Goal: Task Accomplishment & Management: Manage account settings

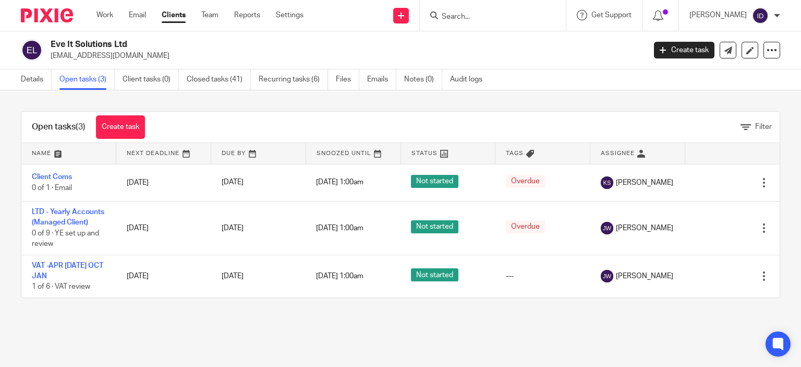
click at [474, 16] on input "Search" at bounding box center [488, 17] width 94 height 9
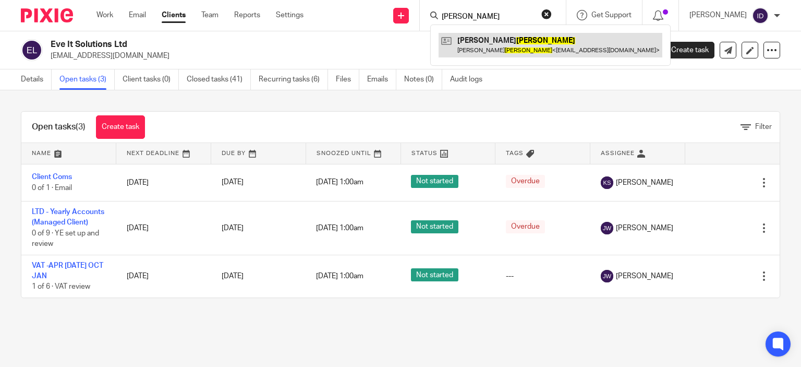
type input "holman"
click at [490, 47] on link at bounding box center [551, 45] width 224 height 24
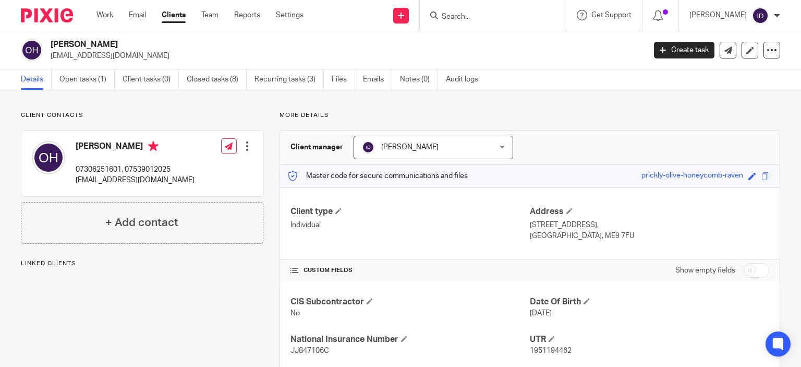
click at [483, 16] on input "Search" at bounding box center [488, 17] width 94 height 9
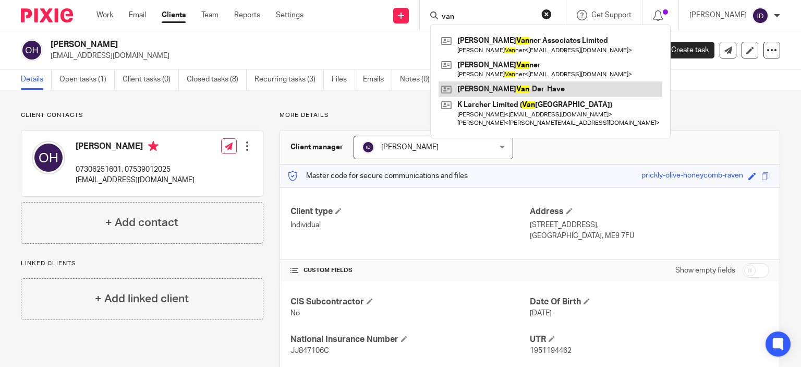
type input "van"
click at [490, 84] on link at bounding box center [551, 89] width 224 height 16
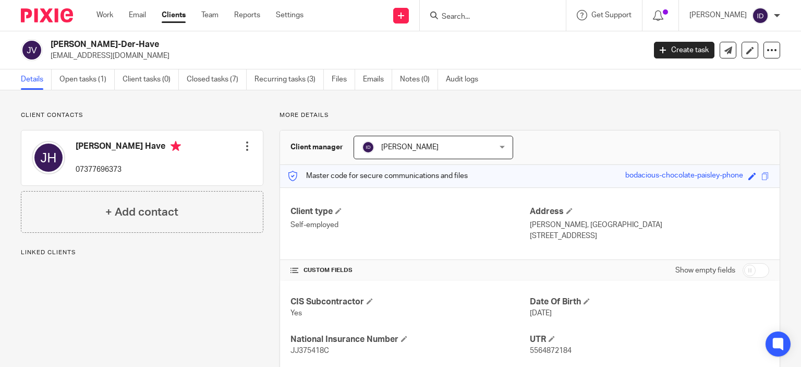
click at [478, 18] on input "Search" at bounding box center [488, 17] width 94 height 9
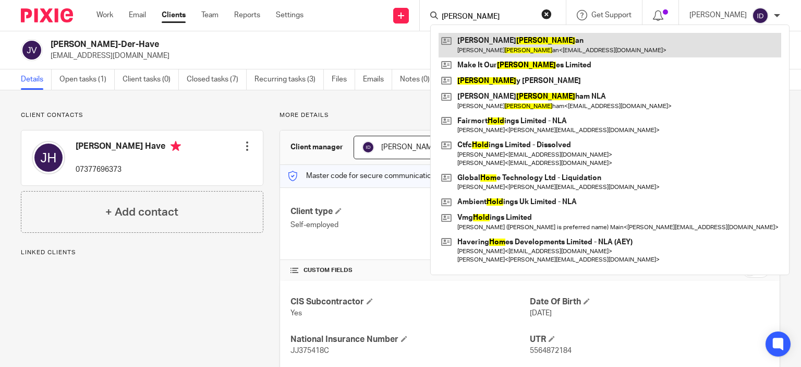
type input "[PERSON_NAME]"
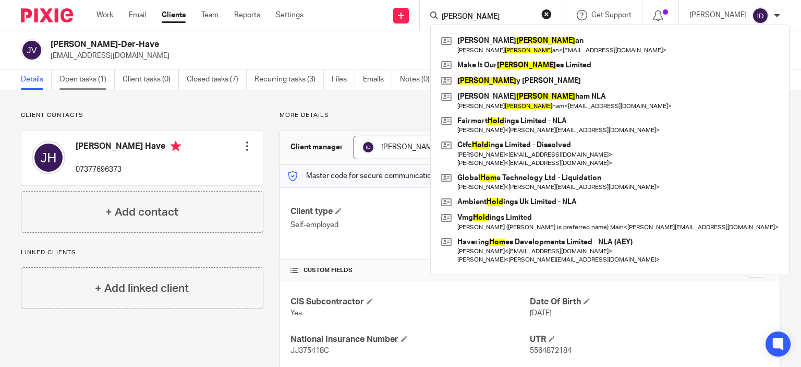
click at [88, 83] on link "Open tasks (1)" at bounding box center [86, 79] width 55 height 20
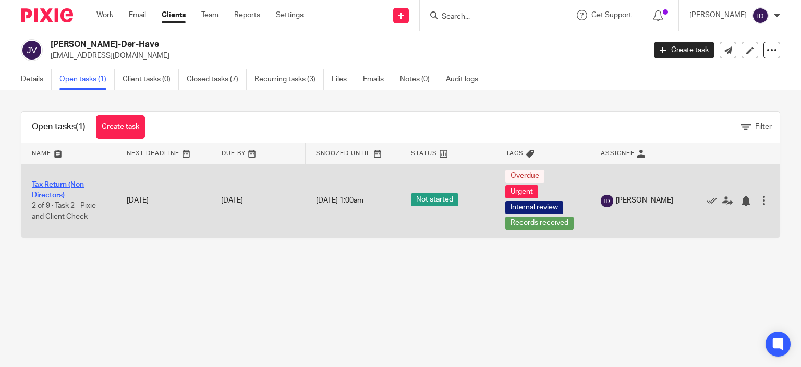
click at [55, 196] on link "Tax Return (Non Directors)" at bounding box center [58, 190] width 52 height 18
click at [57, 196] on link "Tax Return (Non Directors)" at bounding box center [58, 190] width 52 height 18
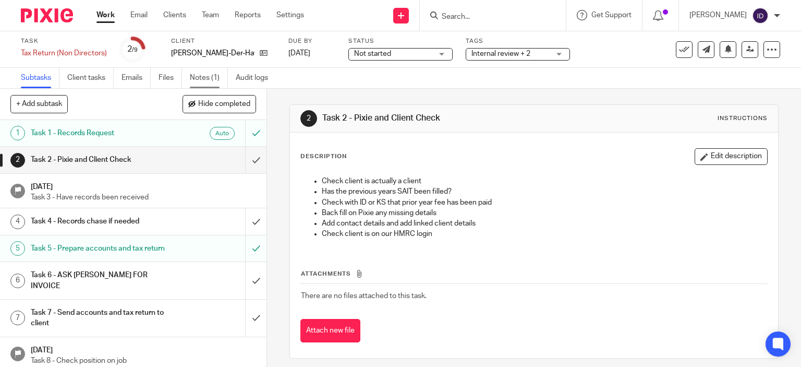
click at [207, 83] on link "Notes (1)" at bounding box center [209, 78] width 38 height 20
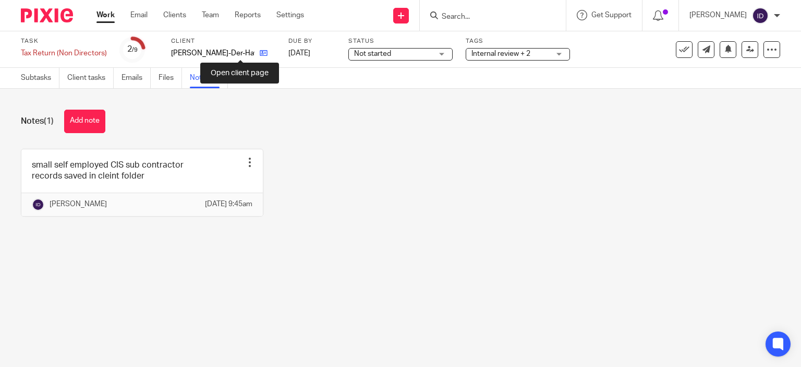
click at [260, 52] on icon at bounding box center [264, 53] width 8 height 8
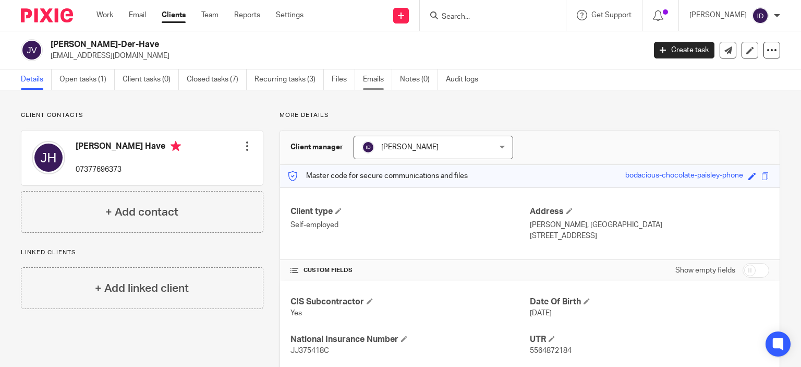
click at [372, 81] on link "Emails" at bounding box center [377, 79] width 29 height 20
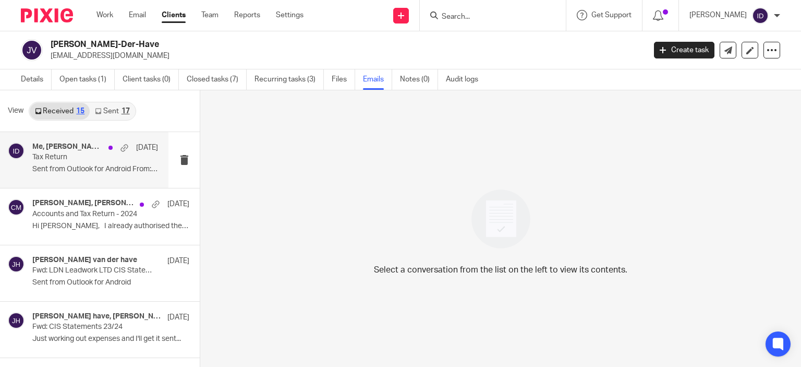
click at [79, 154] on p "Tax Return" at bounding box center [82, 157] width 101 height 9
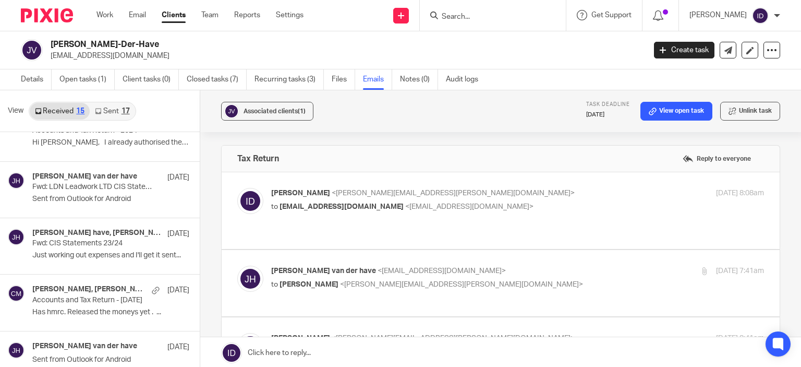
scroll to position [104, 0]
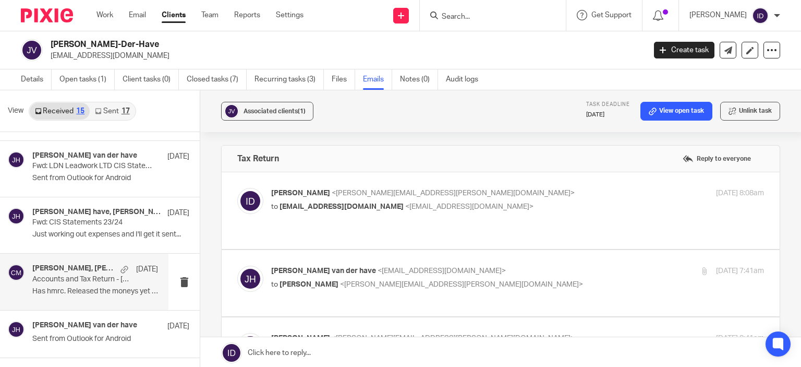
click at [93, 279] on p "Accounts and Tax Return - April 2023" at bounding box center [82, 279] width 101 height 9
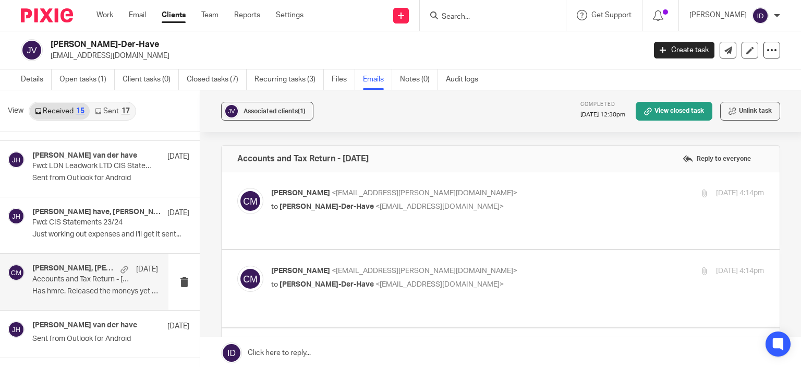
scroll to position [0, 0]
click at [497, 211] on p "to Joe Van-Der-Have <jvanderhave@hotmail.com>" at bounding box center [435, 206] width 329 height 11
checkbox input "true"
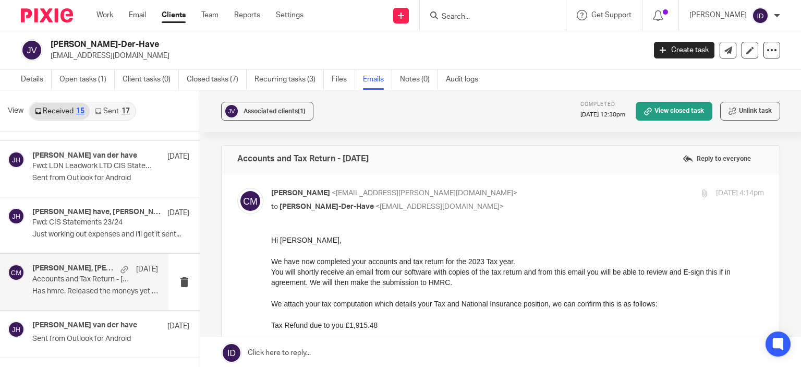
drag, startPoint x: 539, startPoint y: 472, endPoint x: 378, endPoint y: 329, distance: 215.5
click at [362, 320] on p "Tax Refund due to you £1,915.48" at bounding box center [517, 325] width 493 height 10
drag, startPoint x: 539, startPoint y: 473, endPoint x: 337, endPoint y: 301, distance: 265.4
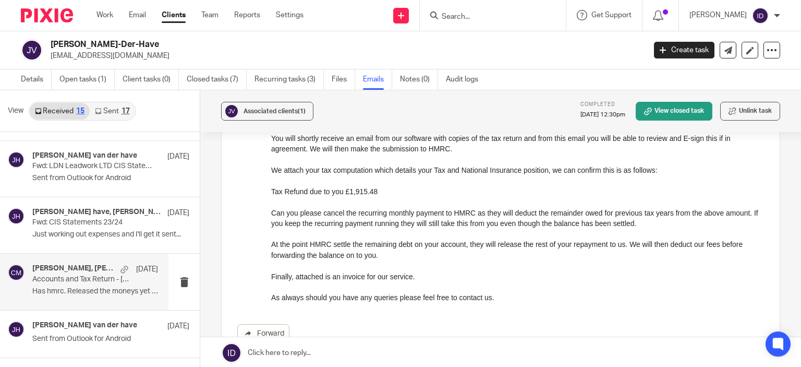
scroll to position [112, 0]
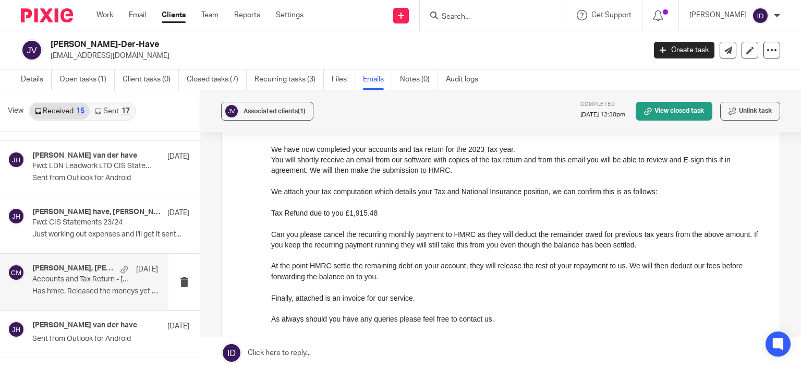
drag, startPoint x: 789, startPoint y: 135, endPoint x: 444, endPoint y: 75, distance: 350.0
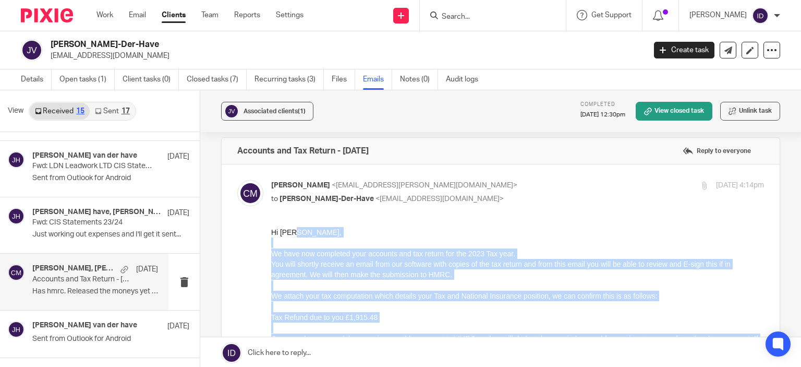
scroll to position [0, 0]
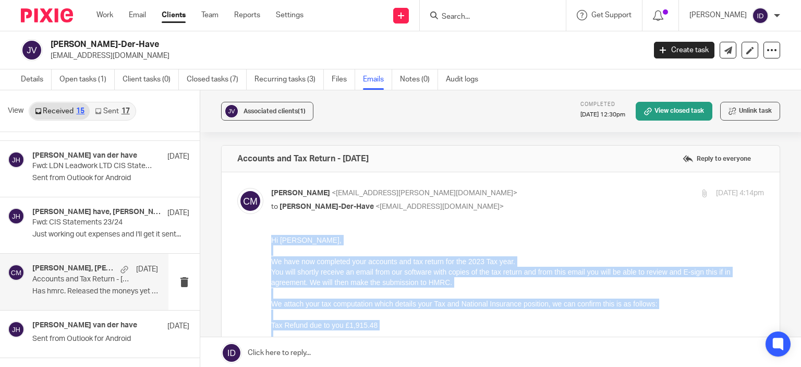
drag, startPoint x: 489, startPoint y: 433, endPoint x: 540, endPoint y: 477, distance: 67.0
click html "Hi Joe, We have now completed your accounts and tax return for the 2023 Tax yea…"
copy div "Hi Joe, We have now completed your accounts and tax return for the 2023 Tax yea…"
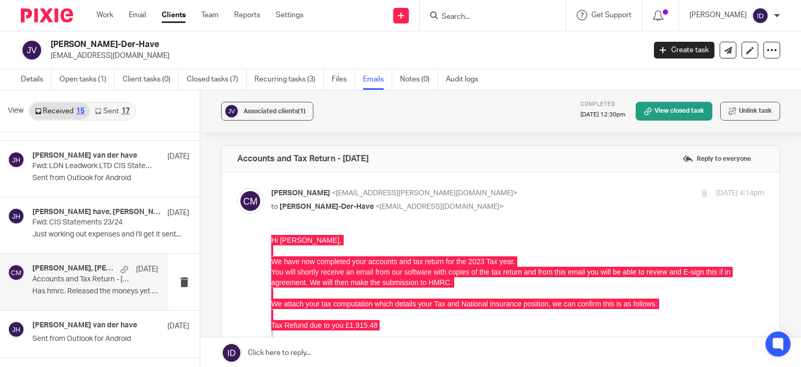
drag, startPoint x: 47, startPoint y: 56, endPoint x: 166, endPoint y: 52, distance: 118.5
click at [166, 52] on div "Joe Van-Der-Have jvanderhave@hotmail.com" at bounding box center [330, 50] width 618 height 22
copy p "jvanderhave@hotmail.com"
click at [94, 77] on link "Open tasks (1)" at bounding box center [86, 79] width 55 height 20
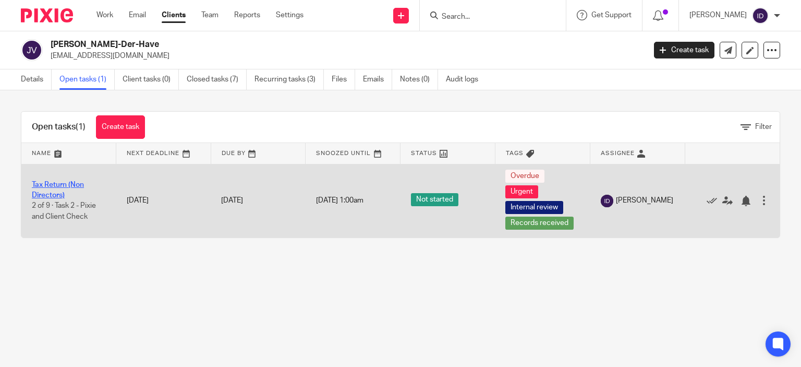
click at [34, 181] on link "Tax Return (Non Directors)" at bounding box center [58, 190] width 52 height 18
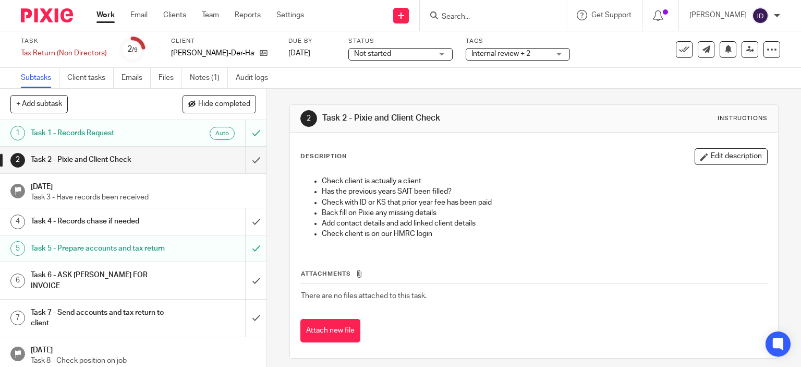
click at [40, 185] on h1 "[DATE]" at bounding box center [143, 185] width 225 height 13
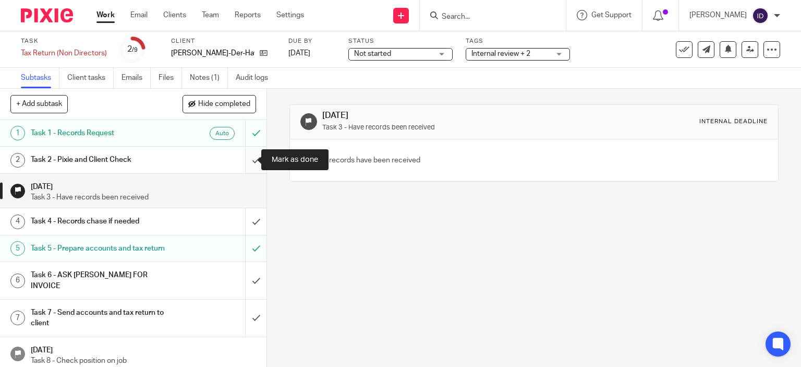
click at [242, 162] on input "submit" at bounding box center [133, 160] width 267 height 26
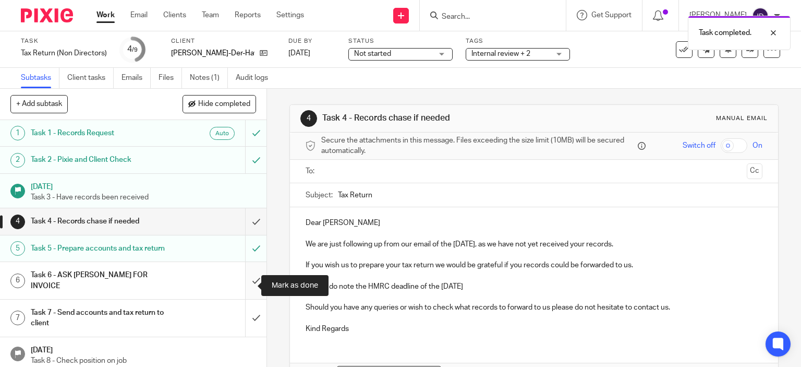
click at [248, 281] on input "submit" at bounding box center [133, 280] width 267 height 37
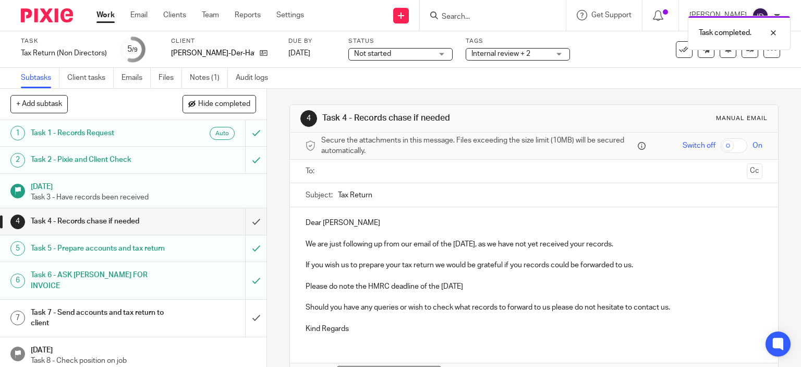
click at [506, 50] on span "Internal review + 2" at bounding box center [501, 53] width 59 height 7
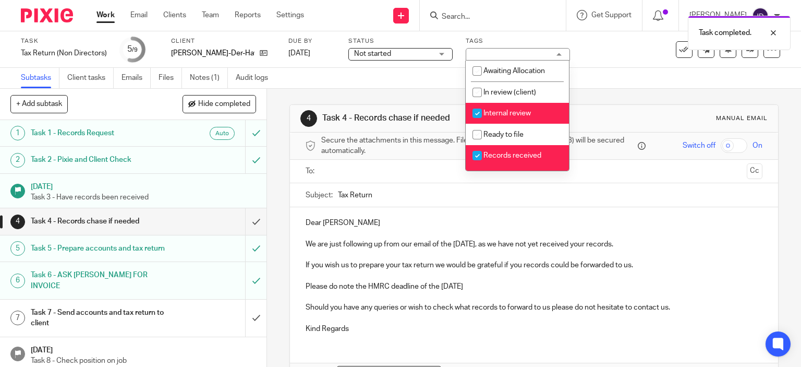
click at [482, 111] on input "checkbox" at bounding box center [478, 113] width 20 height 20
checkbox input "false"
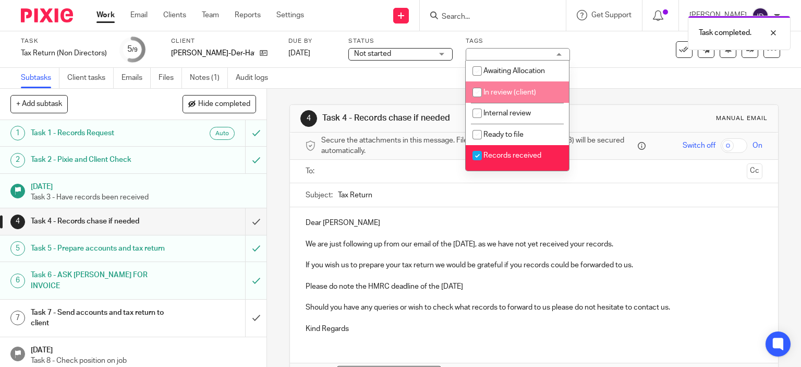
click at [478, 95] on input "checkbox" at bounding box center [478, 92] width 20 height 20
checkbox input "true"
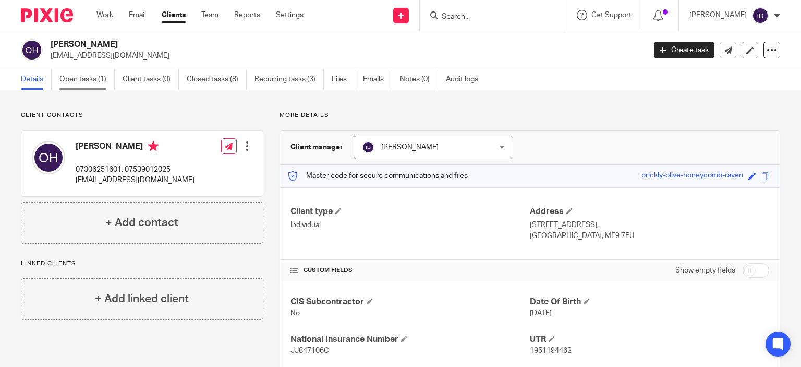
click at [80, 75] on link "Open tasks (1)" at bounding box center [86, 79] width 55 height 20
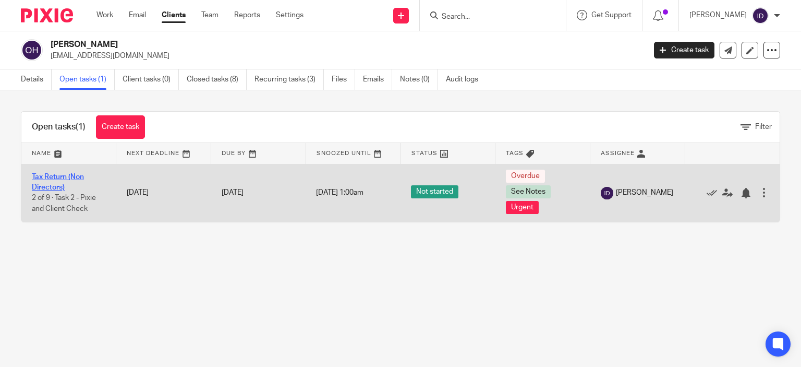
click at [52, 188] on link "Tax Return (Non Directors)" at bounding box center [58, 182] width 52 height 18
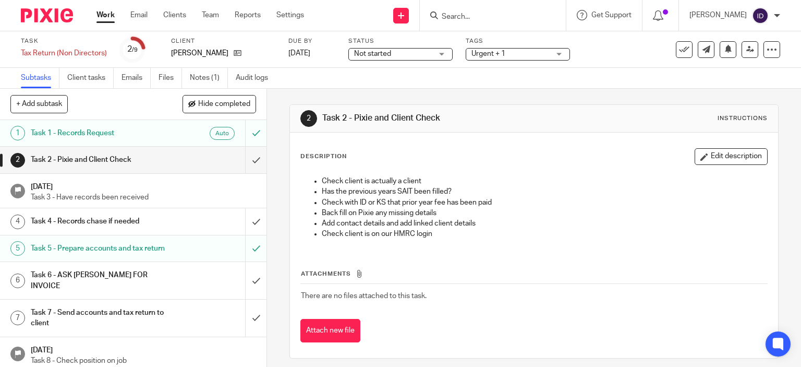
click at [490, 54] on span "Urgent + 1" at bounding box center [489, 53] width 34 height 7
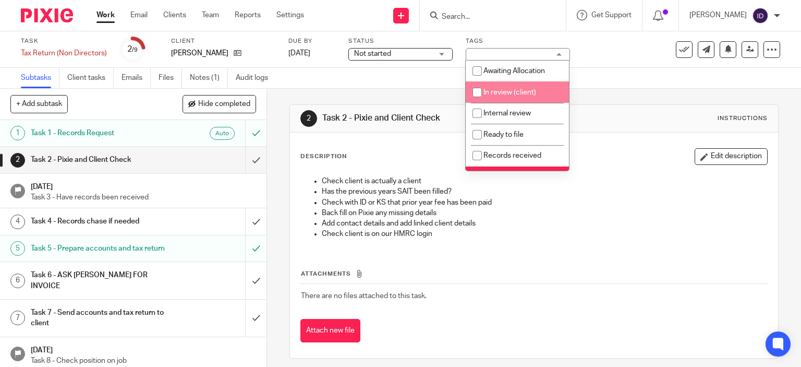
click at [475, 92] on input "checkbox" at bounding box center [478, 92] width 20 height 20
checkbox input "true"
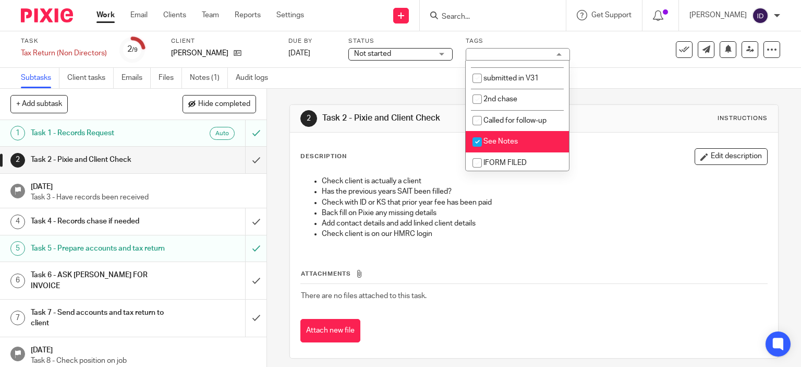
scroll to position [329, 0]
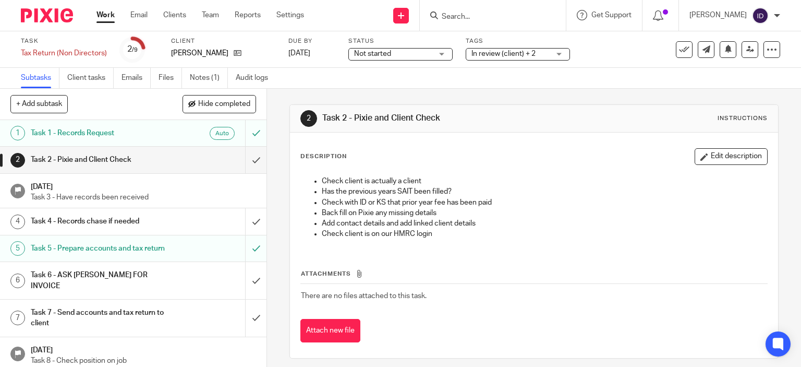
click at [614, 122] on div "2 Task 2 - Pixie and Client Check Instructions" at bounding box center [535, 118] width 468 height 17
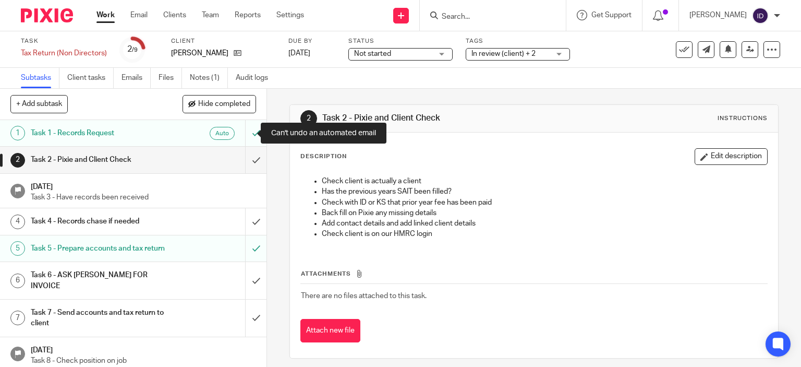
click at [245, 135] on div at bounding box center [255, 133] width 21 height 26
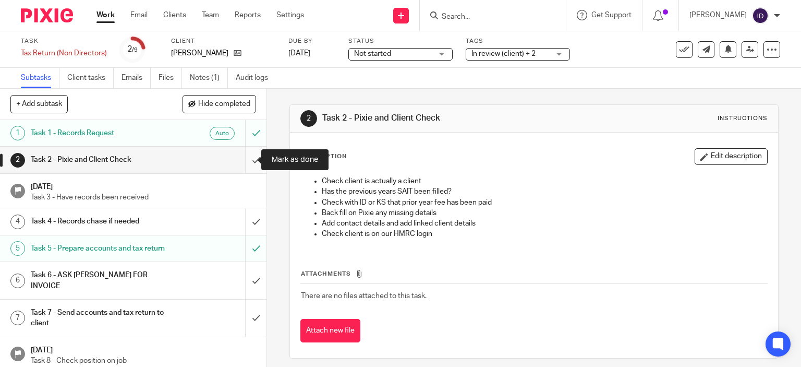
click at [249, 163] on input "submit" at bounding box center [133, 160] width 267 height 26
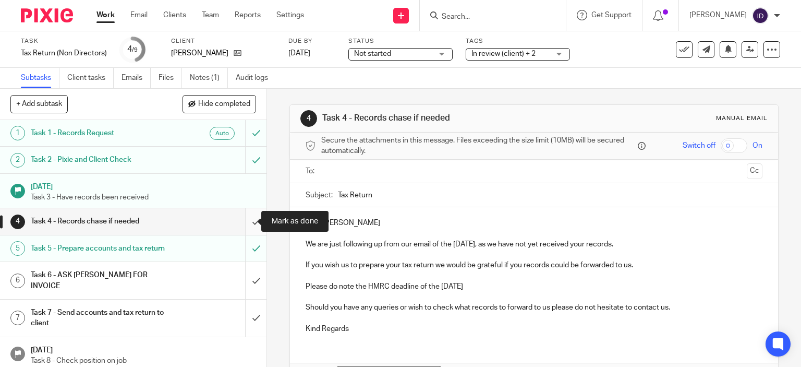
click at [245, 221] on input "submit" at bounding box center [133, 221] width 267 height 26
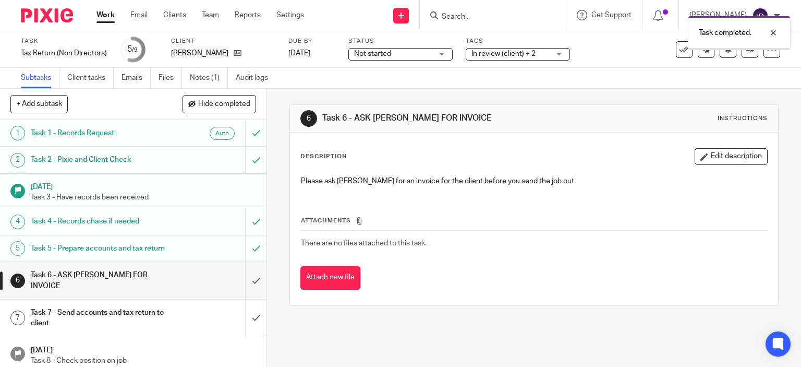
click at [244, 283] on input "submit" at bounding box center [133, 280] width 267 height 37
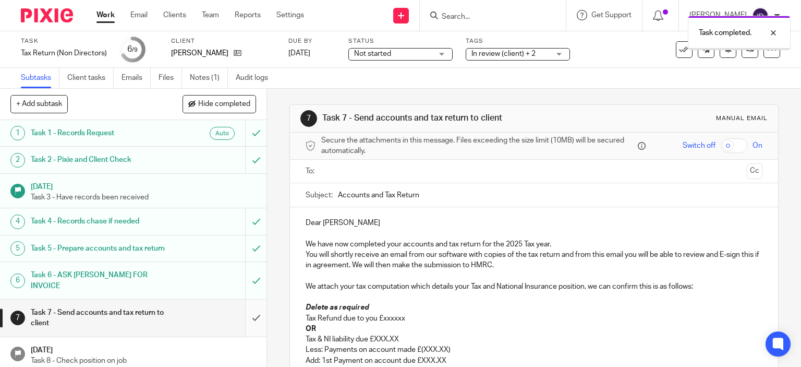
click at [246, 315] on input "submit" at bounding box center [133, 318] width 267 height 37
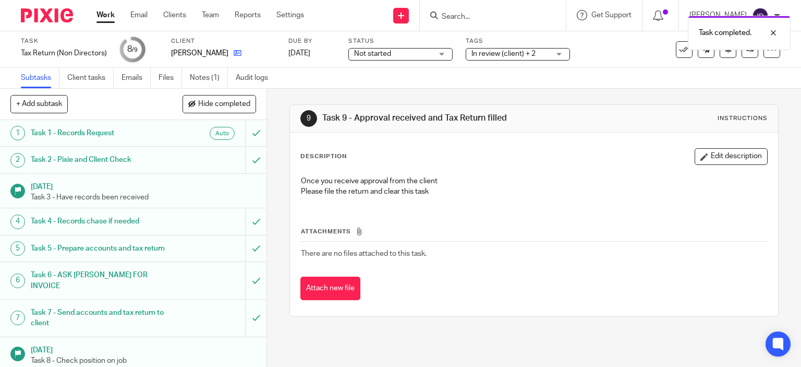
click at [229, 57] on link at bounding box center [235, 53] width 13 height 10
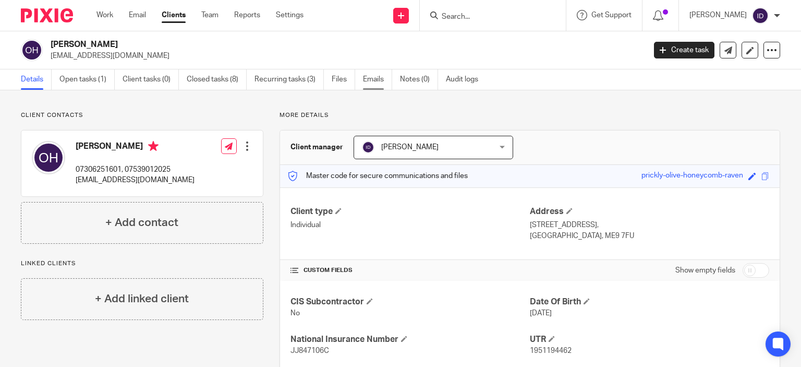
click at [380, 80] on link "Emails" at bounding box center [377, 79] width 29 height 20
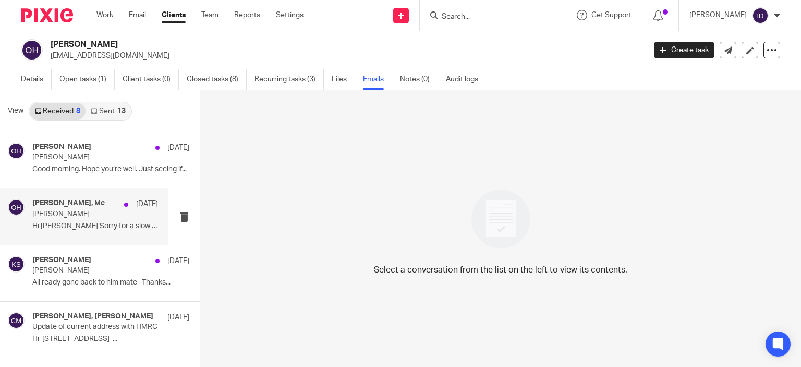
click at [64, 207] on h4 "Oliver Holman, Me" at bounding box center [68, 203] width 73 height 9
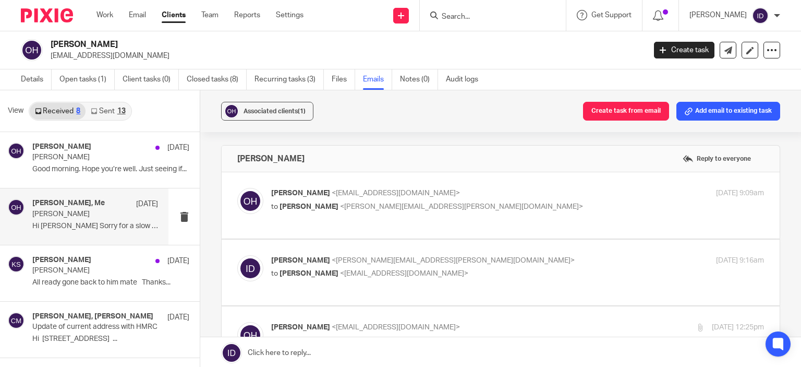
click at [389, 216] on div "Oliver Holman <olliejay51@gmail.com> to Ian Douglas <ian.douglas@plan-a.co.uk> …" at bounding box center [500, 205] width 527 height 35
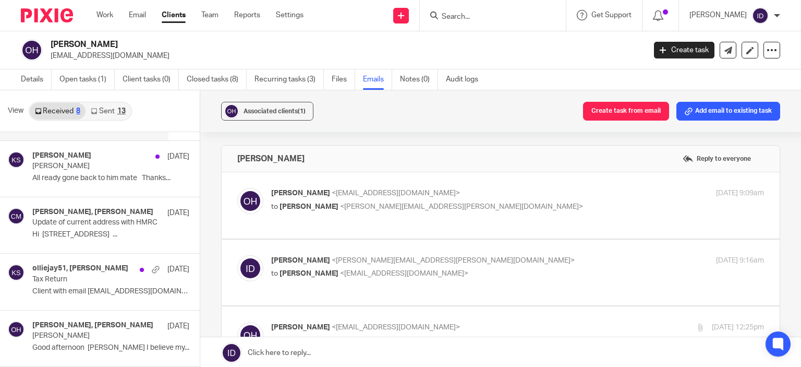
scroll to position [125, 0]
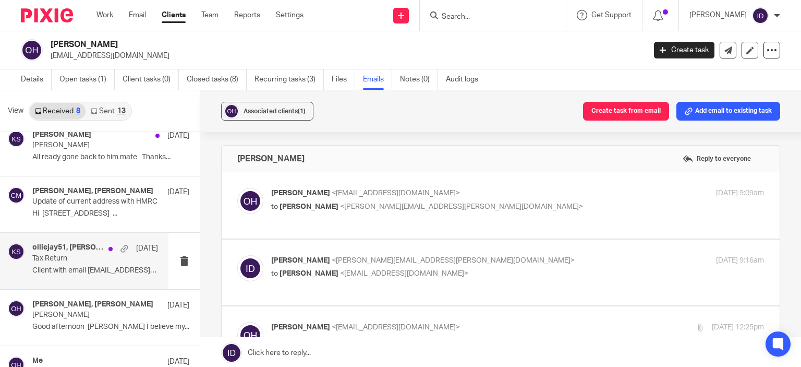
click at [83, 265] on div "olliejay51, Kevin Sewell 9 Apr 2023 Tax Return Client with email olliejay51@gma…" at bounding box center [95, 260] width 126 height 35
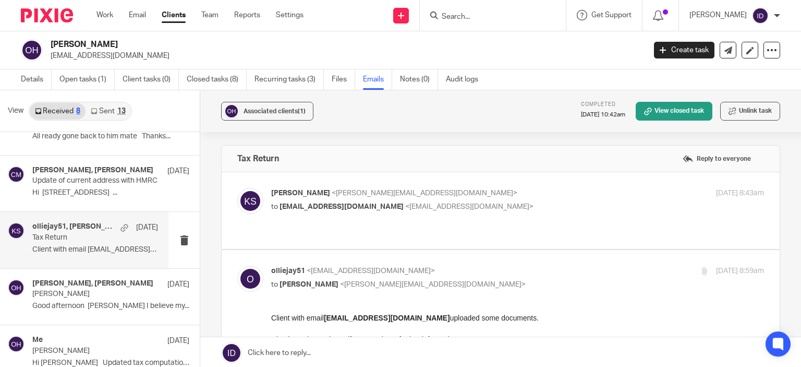
scroll to position [167, 0]
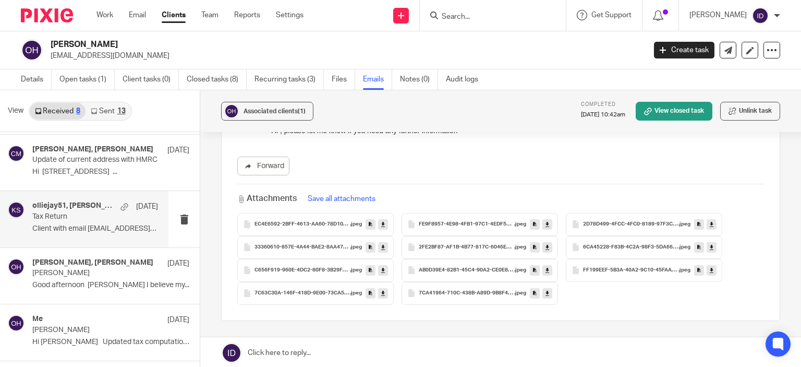
scroll to position [230, 0]
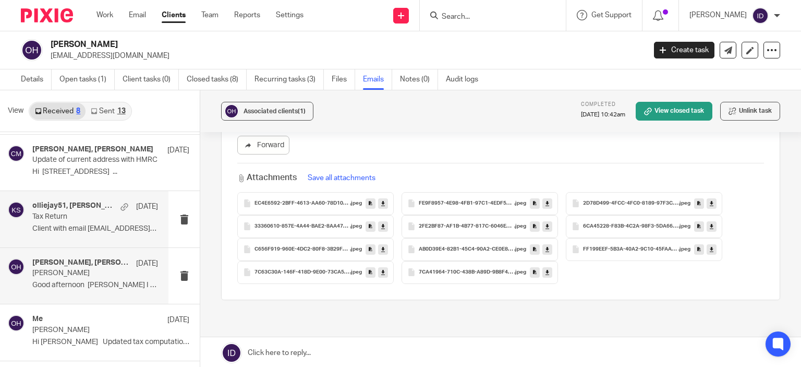
click at [41, 279] on div "Kevin Sewell, ollie holman 6 Jan 2022 Oliver Holman Good afternoon Kevin I beli…" at bounding box center [95, 275] width 126 height 35
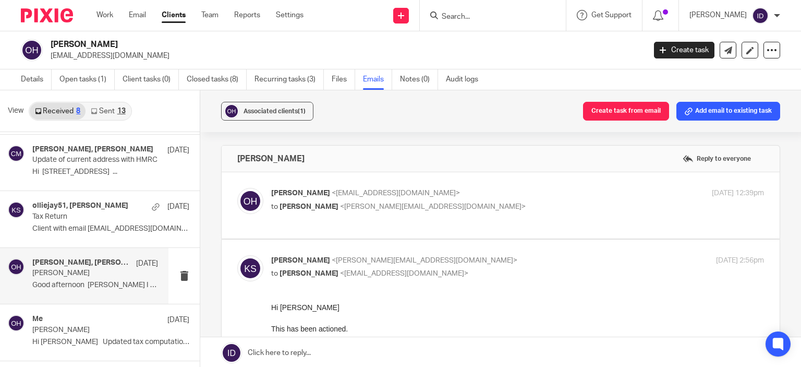
scroll to position [0, 0]
click at [425, 209] on p "to Kevin Sewell <kevin@plan-a.co.uk>" at bounding box center [435, 206] width 329 height 11
checkbox input "true"
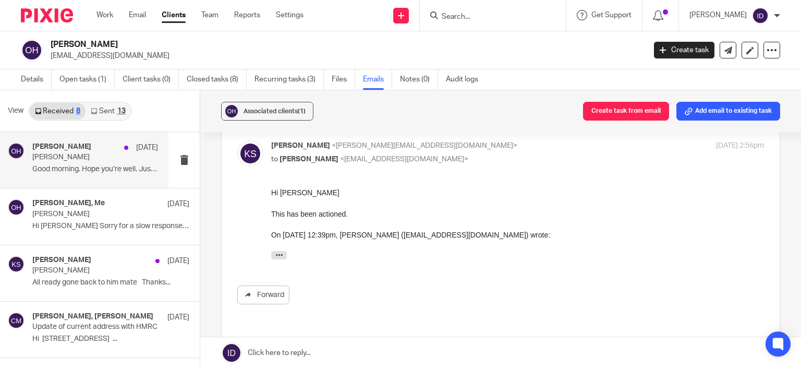
click at [96, 168] on p "Good morning. Hope you’re well. Just seeing if..." at bounding box center [95, 169] width 126 height 9
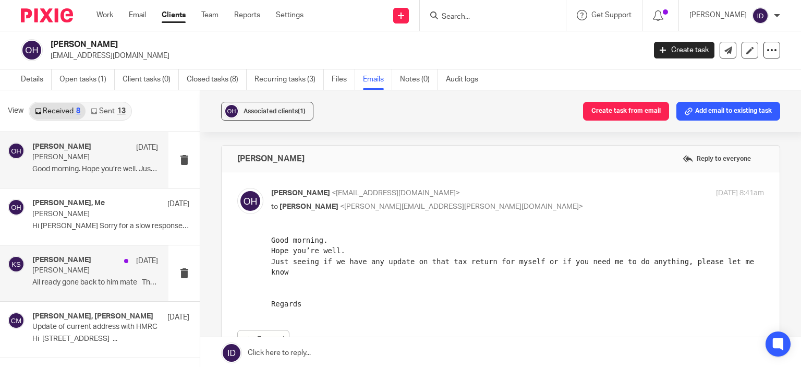
click at [48, 276] on div "Kevin Sewell 29 May Oliver Holman All ready gone back to him mate Thanks..." at bounding box center [95, 273] width 126 height 35
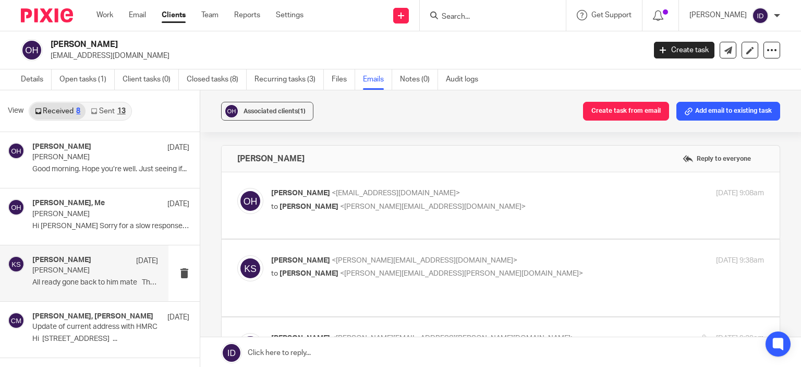
click at [449, 216] on label at bounding box center [501, 205] width 558 height 66
click at [237, 188] on input "checkbox" at bounding box center [237, 187] width 1 height 1
checkbox input "true"
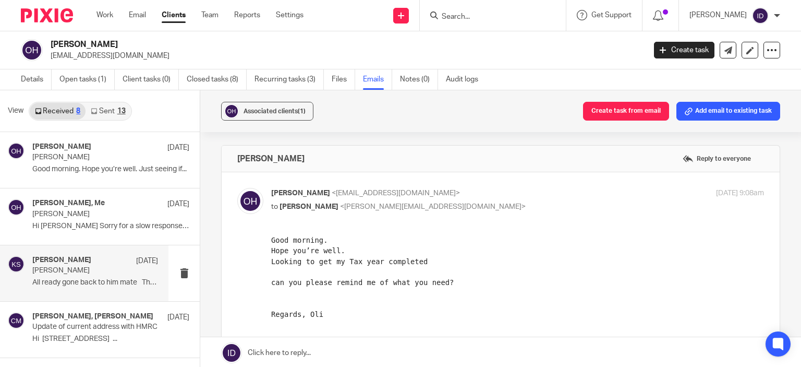
click at [409, 283] on pre "Good morning. Hope you’re well. Looking to get my Tax year completed can you pl…" at bounding box center [517, 293] width 493 height 116
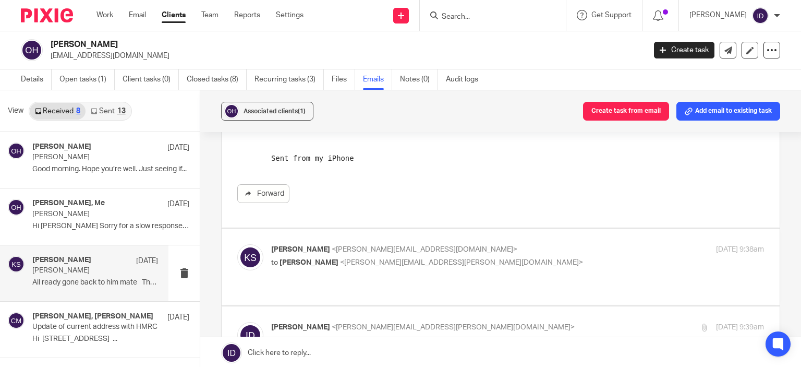
scroll to position [209, 0]
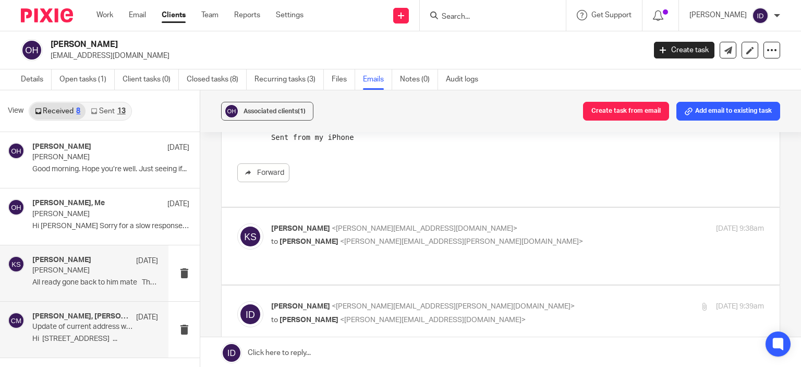
click at [65, 326] on p "Update of current address with HMRC" at bounding box center [82, 326] width 101 height 9
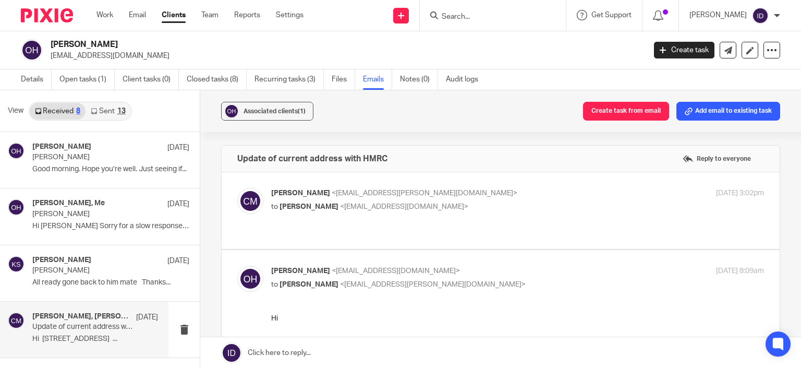
scroll to position [0, 0]
click at [483, 192] on p "Conor Murphy <conor.murphy@plan-a.co.uk>" at bounding box center [435, 193] width 329 height 11
checkbox input "true"
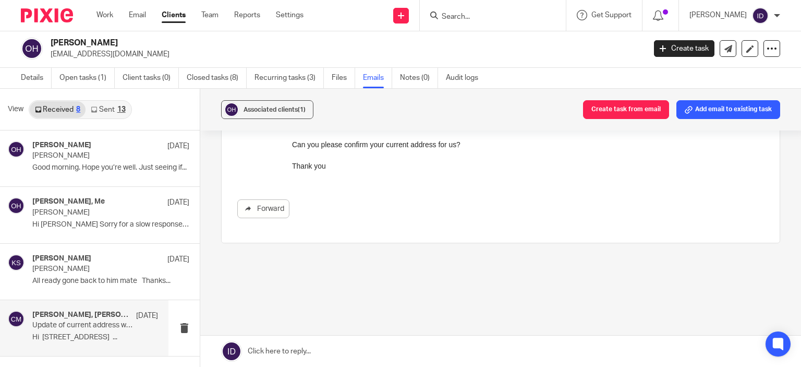
scroll to position [21, 0]
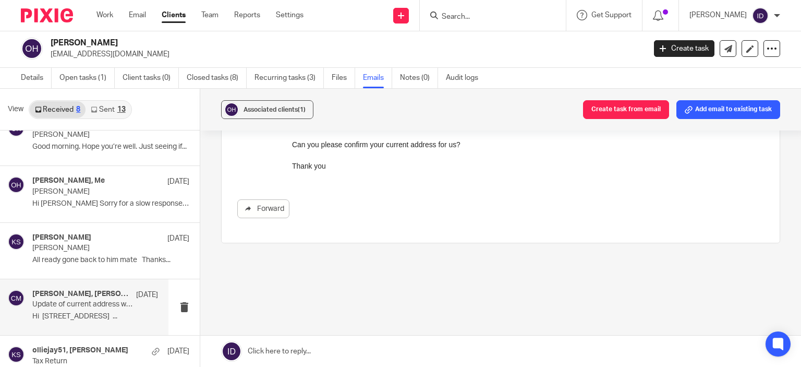
click at [106, 112] on link "Sent 13" at bounding box center [108, 109] width 45 height 17
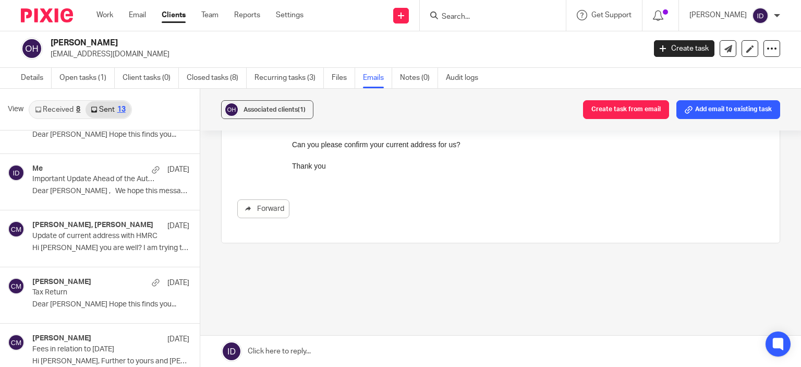
scroll to position [167, 0]
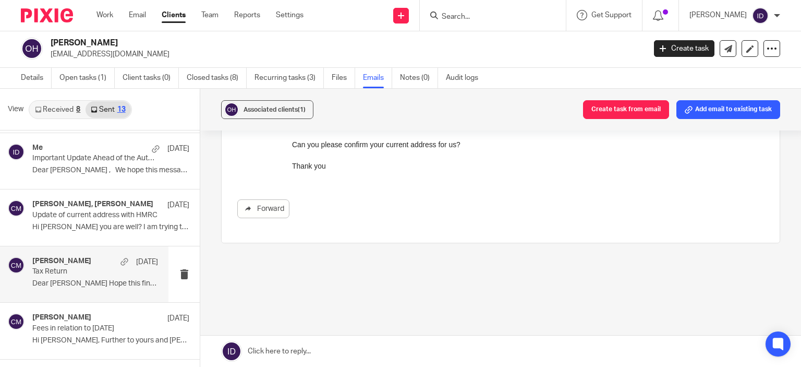
click at [77, 267] on p "Tax Return" at bounding box center [82, 271] width 101 height 9
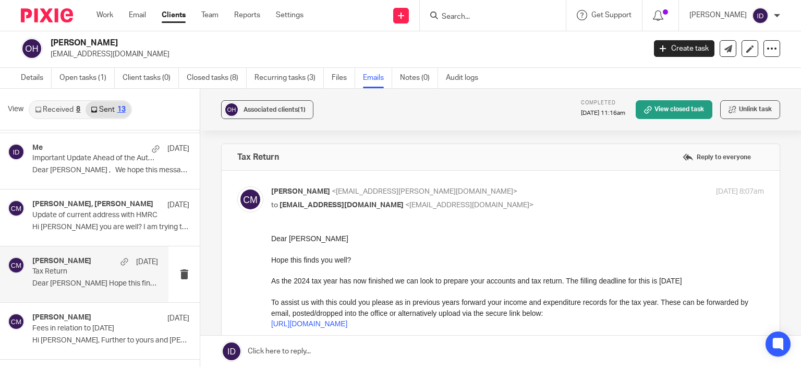
scroll to position [0, 0]
drag, startPoint x: 51, startPoint y: 55, endPoint x: 126, endPoint y: 57, distance: 74.7
click at [126, 57] on p "[EMAIL_ADDRESS][DOMAIN_NAME]" at bounding box center [345, 54] width 588 height 10
copy p "[EMAIL_ADDRESS][DOMAIN_NAME]"
click at [29, 75] on link "Details" at bounding box center [36, 78] width 31 height 20
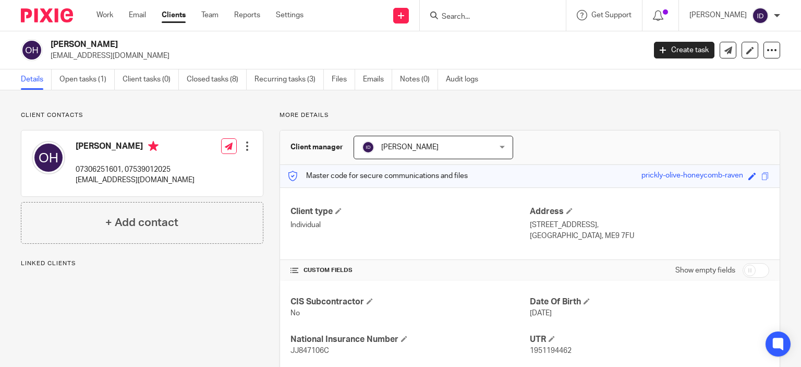
click at [430, 299] on h4 "CIS Subcontractor" at bounding box center [411, 301] width 240 height 11
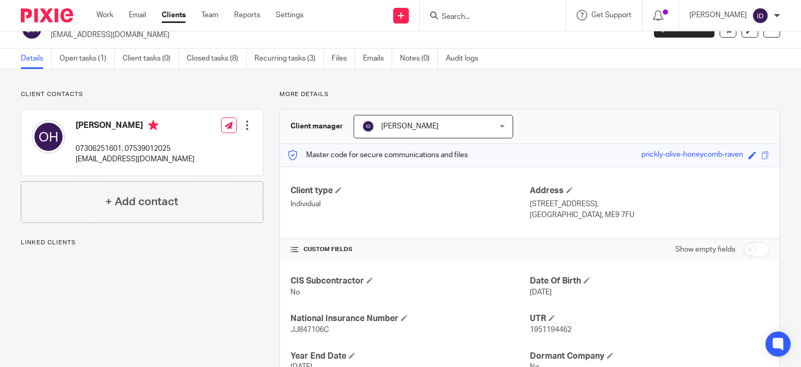
scroll to position [63, 0]
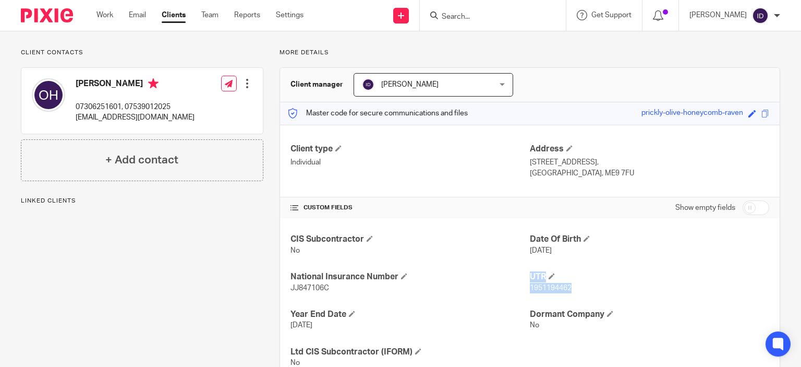
drag, startPoint x: 524, startPoint y: 285, endPoint x: 567, endPoint y: 288, distance: 43.4
click at [568, 288] on div "CIS Subcontractor No Date Of Birth [DATE] National Insurance Number JJ847106C U…" at bounding box center [530, 300] width 500 height 165
click at [567, 288] on span "1951194462" at bounding box center [551, 287] width 42 height 7
drag, startPoint x: 567, startPoint y: 288, endPoint x: 527, endPoint y: 291, distance: 40.8
click at [530, 291] on span "1951194462" at bounding box center [551, 287] width 42 height 7
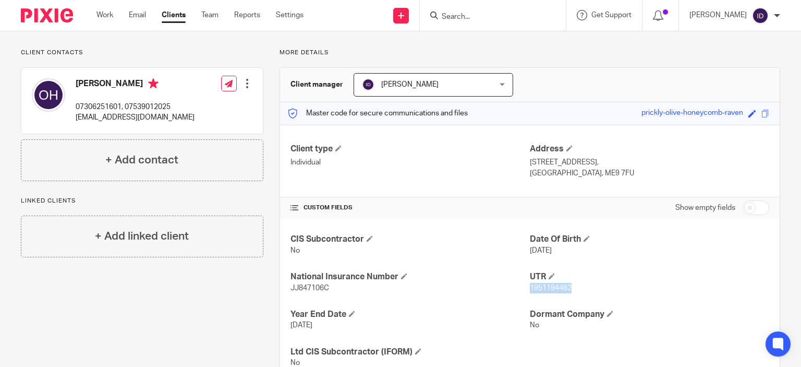
copy span "1951194462"
click at [107, 43] on div "Client contacts [PERSON_NAME] 07306251601, 07539012025 [EMAIL_ADDRESS][DOMAIN_N…" at bounding box center [400, 217] width 801 height 378
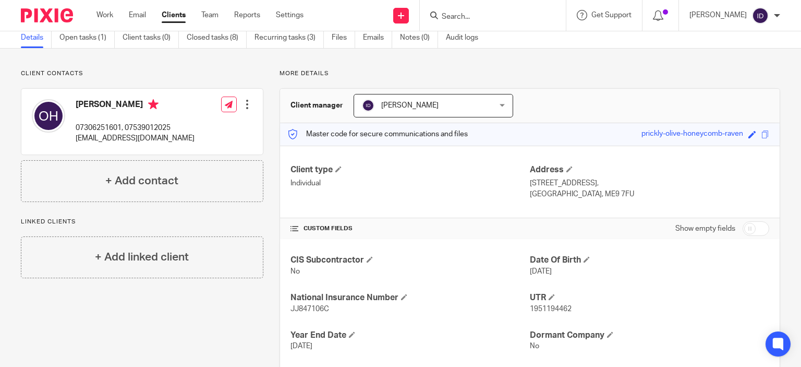
scroll to position [0, 0]
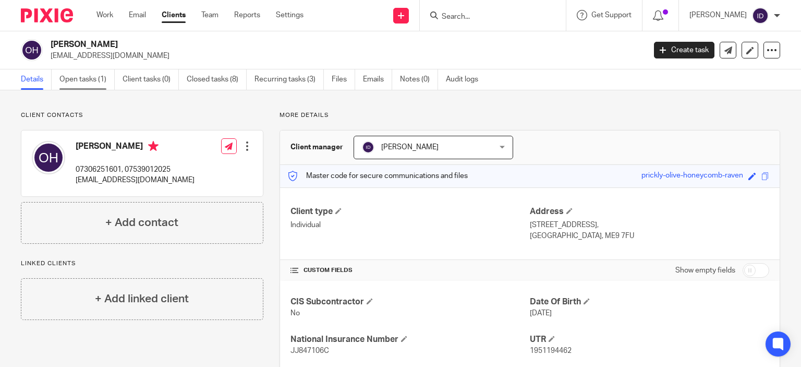
click at [81, 83] on link "Open tasks (1)" at bounding box center [86, 79] width 55 height 20
